Goal: Use online tool/utility: Utilize a website feature to perform a specific function

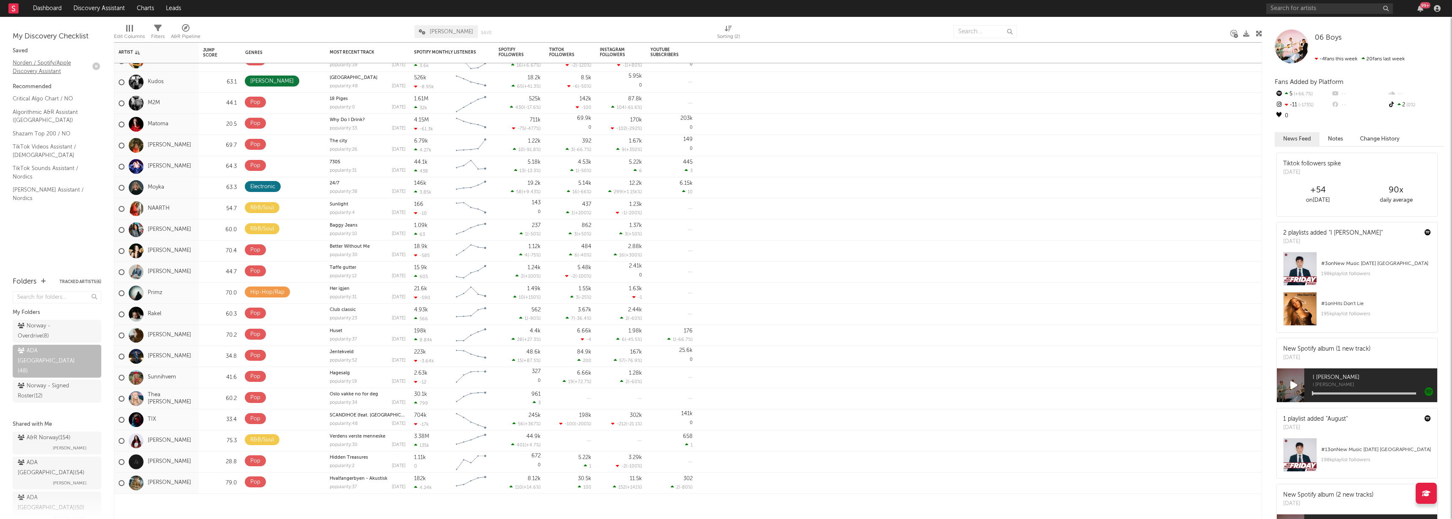
click at [26, 68] on link "Norden / Spotify/Apple Discovery Assistant" at bounding box center [53, 66] width 80 height 17
click at [52, 227] on div "My Discovery Checklist Saved Norden / Spotify/Apple Discovery Assistant Recomme…" at bounding box center [57, 142] width 114 height 251
